Goal: Task Accomplishment & Management: Manage account settings

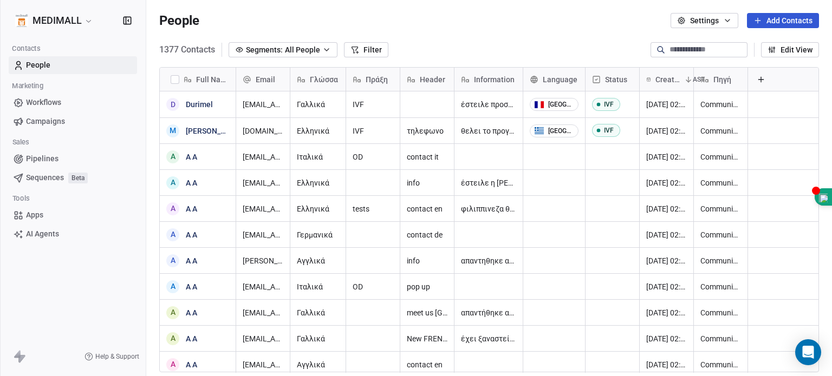
scroll to position [323, 677]
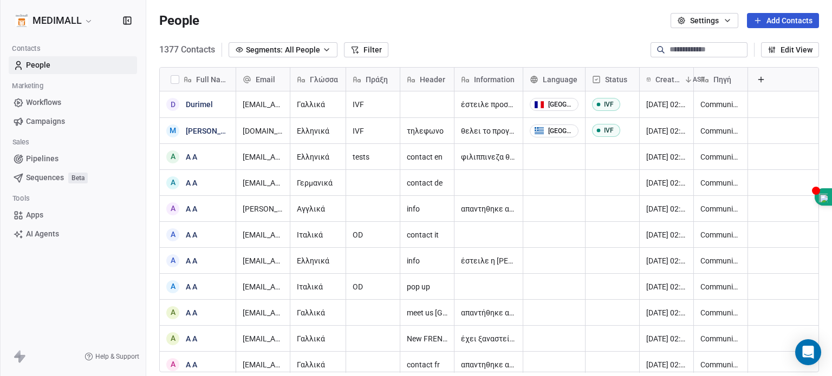
click at [67, 16] on html "MEDIMALL Contacts People Marketing Workflows Campaigns Sales Pipelines Sequence…" at bounding box center [416, 188] width 832 height 376
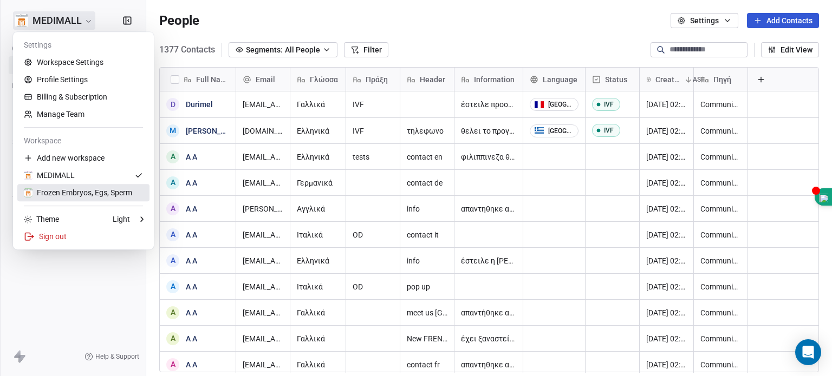
click at [67, 192] on div "Frozen Embryos, Egs, Sperm" at bounding box center [78, 192] width 108 height 11
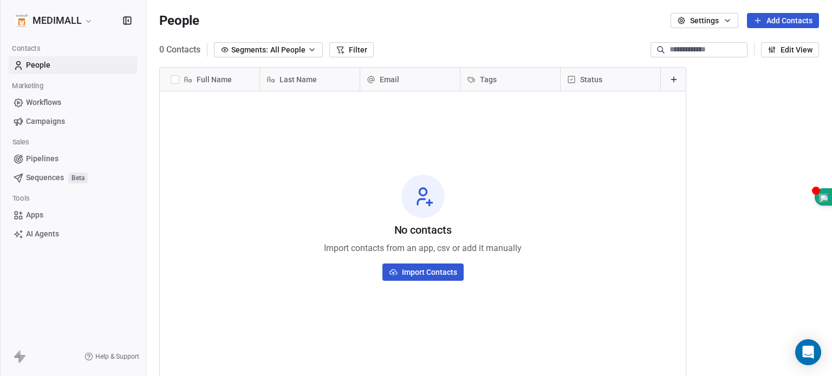
scroll to position [323, 677]
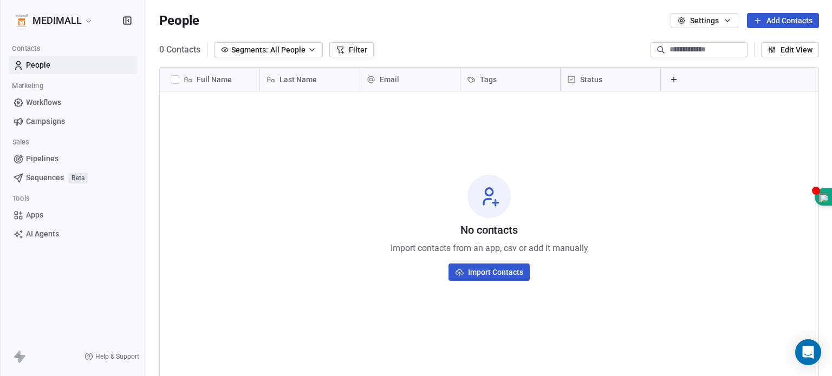
click at [674, 81] on icon at bounding box center [674, 79] width 0 height 5
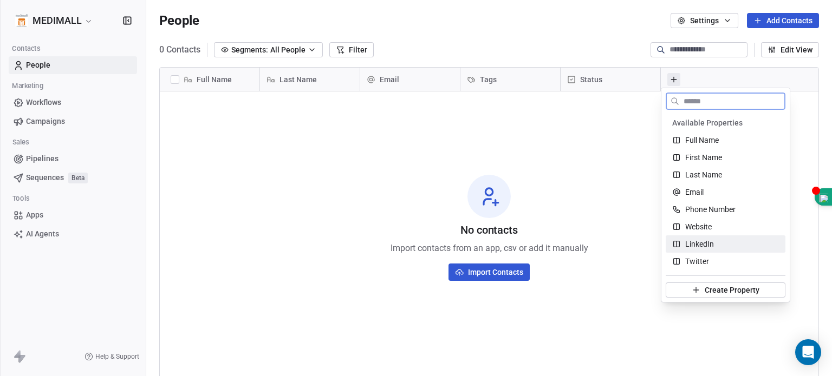
click at [732, 291] on span "Create Property" at bounding box center [732, 290] width 55 height 11
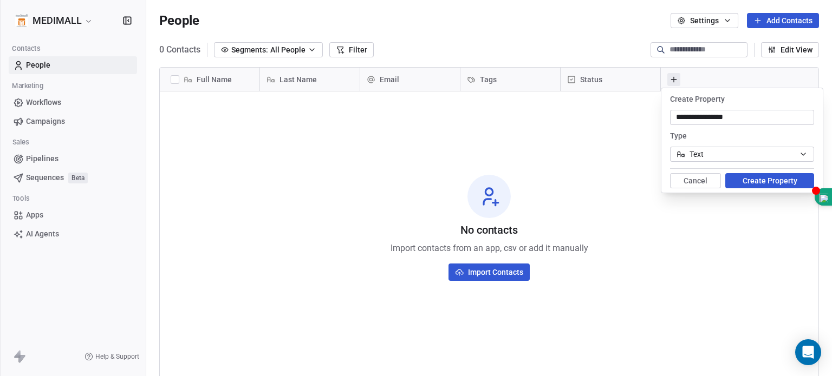
type input "**********"
click at [784, 177] on button "Create Property" at bounding box center [769, 180] width 89 height 15
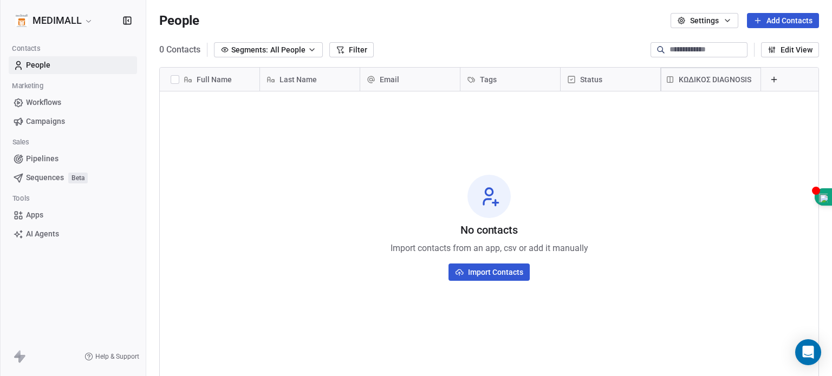
drag, startPoint x: 699, startPoint y: 77, endPoint x: 203, endPoint y: 81, distance: 495.6
click at [203, 81] on div "Full Name Last Name Email Tags Status ΚΩΔΙΚΟΣ DIAGNOSIS ΚΩΔΙΚΟΣ DIAGNOSIS To pi…" at bounding box center [489, 81] width 659 height 26
drag, startPoint x: 706, startPoint y: 76, endPoint x: 300, endPoint y: 81, distance: 405.7
click at [300, 81] on div "Full Name Last Name Email Tags Status ΚΩΔΙΚΟΣ DIAGNOSIS ΚΩΔΙΚΟΣ DIAGNOSIS To pi…" at bounding box center [489, 81] width 659 height 26
drag, startPoint x: 227, startPoint y: 78, endPoint x: 329, endPoint y: 81, distance: 101.9
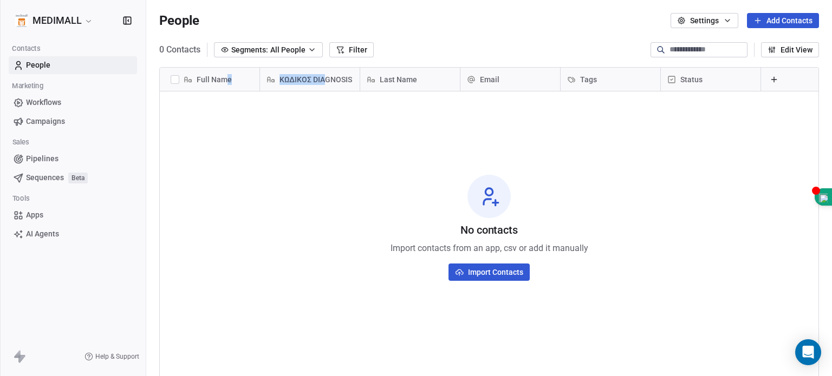
click at [329, 81] on div "Full Name ΚΩΔΙΚΟΣ DIAGNOSIS Last Name Email Tags Status To pick up a draggable …" at bounding box center [489, 81] width 659 height 26
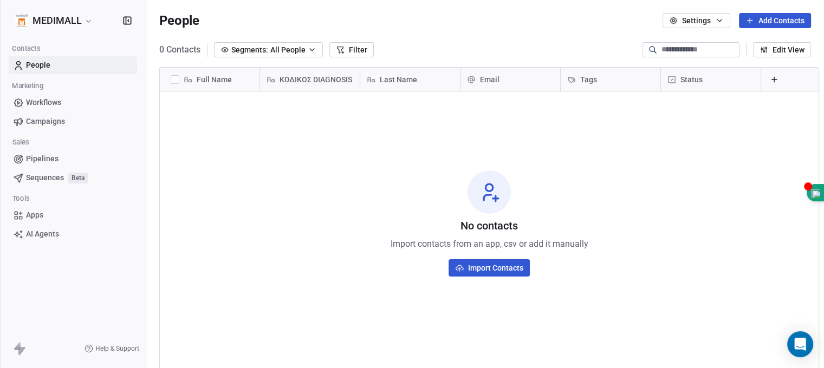
click at [197, 73] on div "Full Name" at bounding box center [210, 79] width 100 height 23
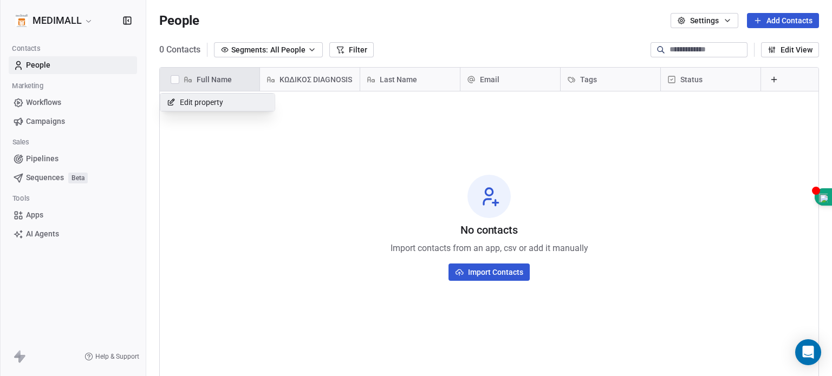
click at [197, 73] on html "MEDIMALL Contacts People Marketing Workflows Campaigns Sales Pipelines Sequence…" at bounding box center [416, 188] width 832 height 376
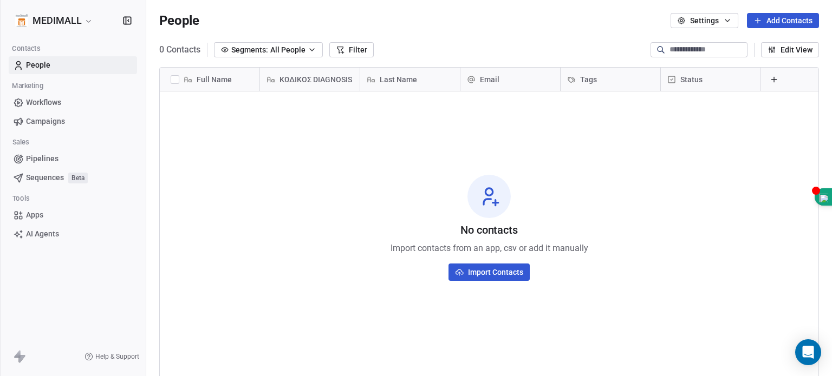
click at [197, 73] on div "Full Name" at bounding box center [210, 79] width 100 height 23
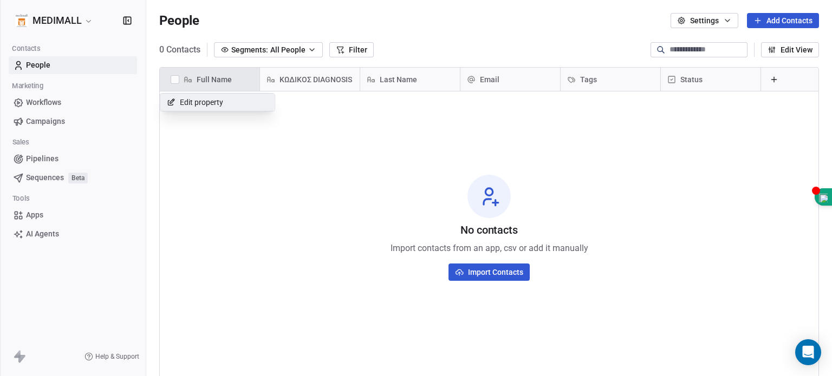
click at [197, 73] on html "MEDIMALL Contacts People Marketing Workflows Campaigns Sales Pipelines Sequence…" at bounding box center [416, 188] width 832 height 376
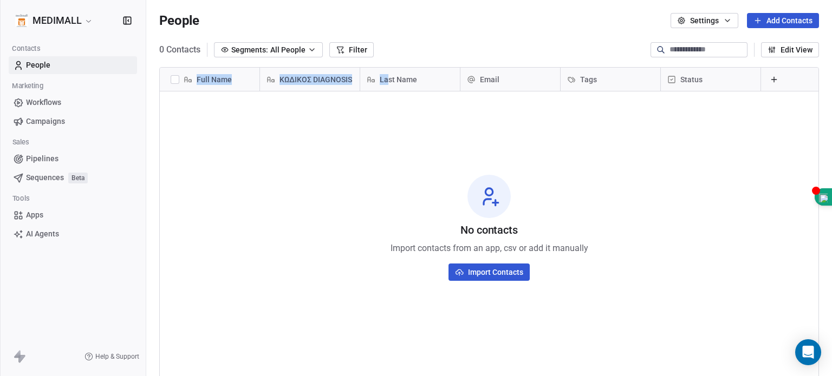
drag, startPoint x: 194, startPoint y: 76, endPoint x: 388, endPoint y: 61, distance: 194.5
click at [388, 61] on div "Full Name ΚΩΔΙΚΟΣ DIAGNOSIS Last Name Email Tags Status To pick up a draggable …" at bounding box center [489, 223] width 686 height 331
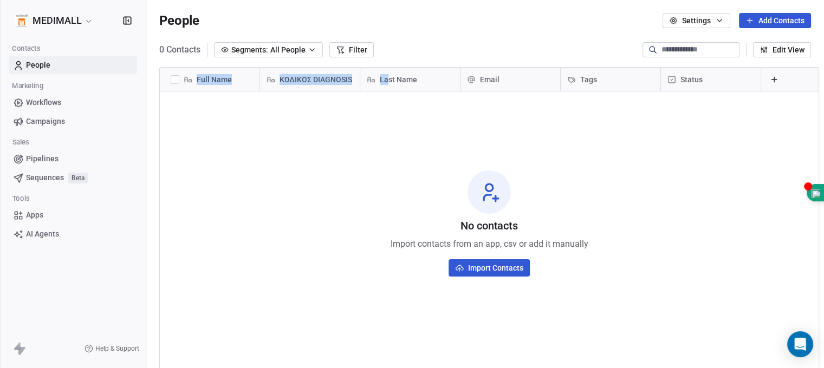
click at [249, 73] on div "Full Name" at bounding box center [210, 79] width 100 height 23
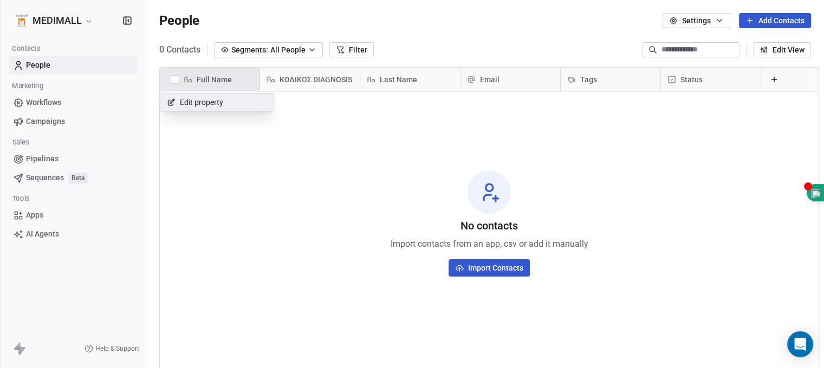
click at [447, 136] on html "MEDIMALL Contacts People Marketing Workflows Campaigns Sales Pipelines Sequence…" at bounding box center [412, 184] width 824 height 368
